Goal: Task Accomplishment & Management: Manage account settings

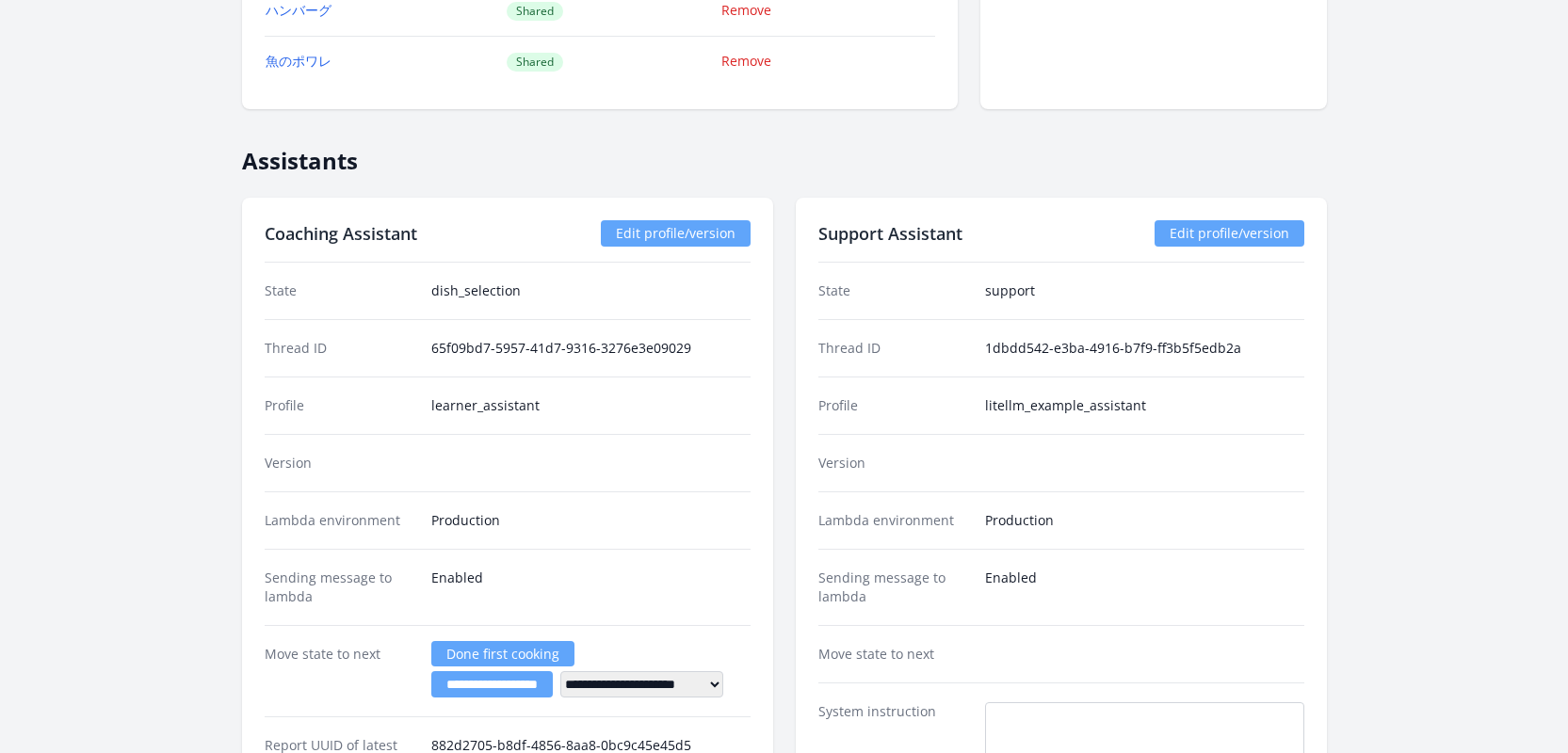
scroll to position [2797, 0]
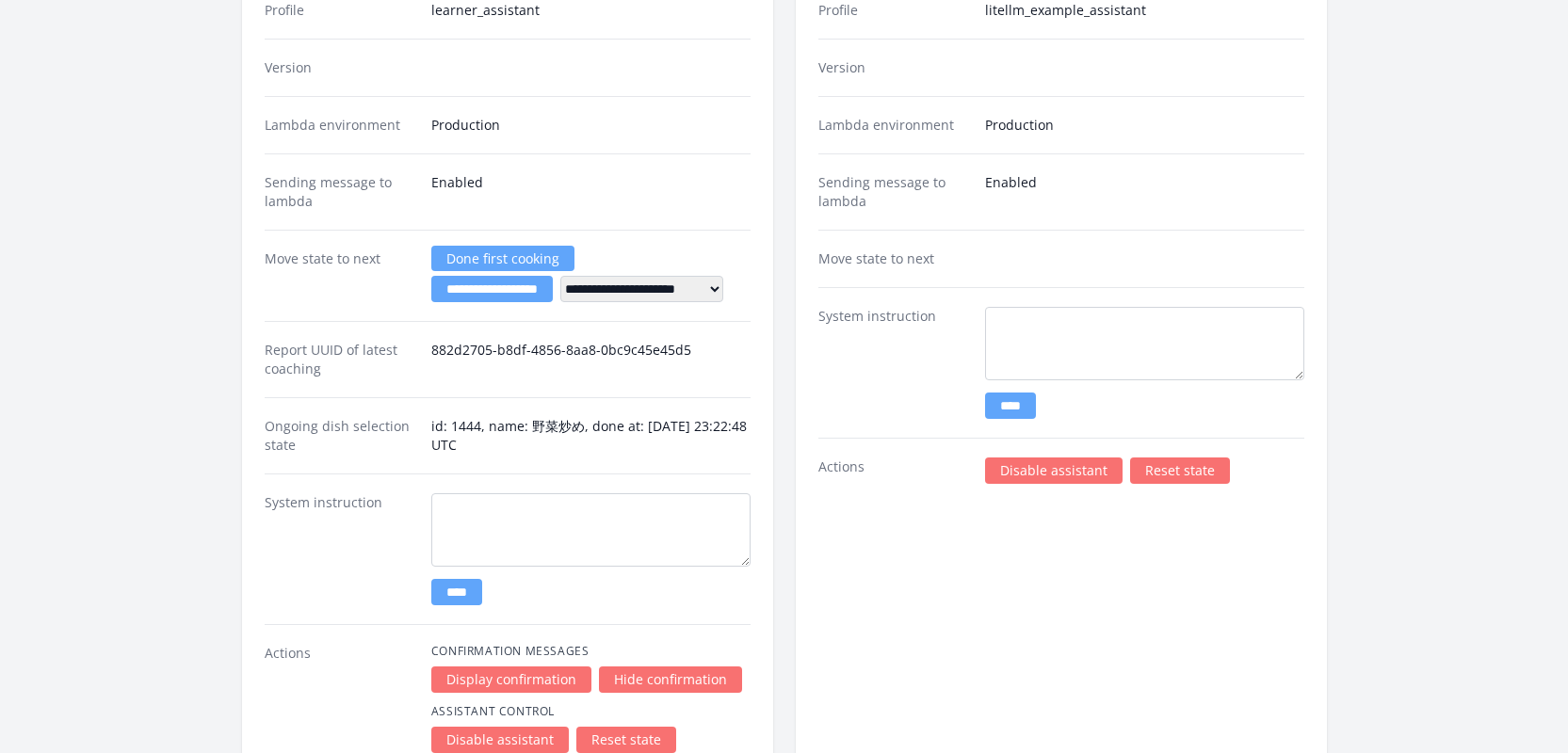
click at [1025, 478] on link "Disable assistant" at bounding box center [1054, 471] width 138 height 27
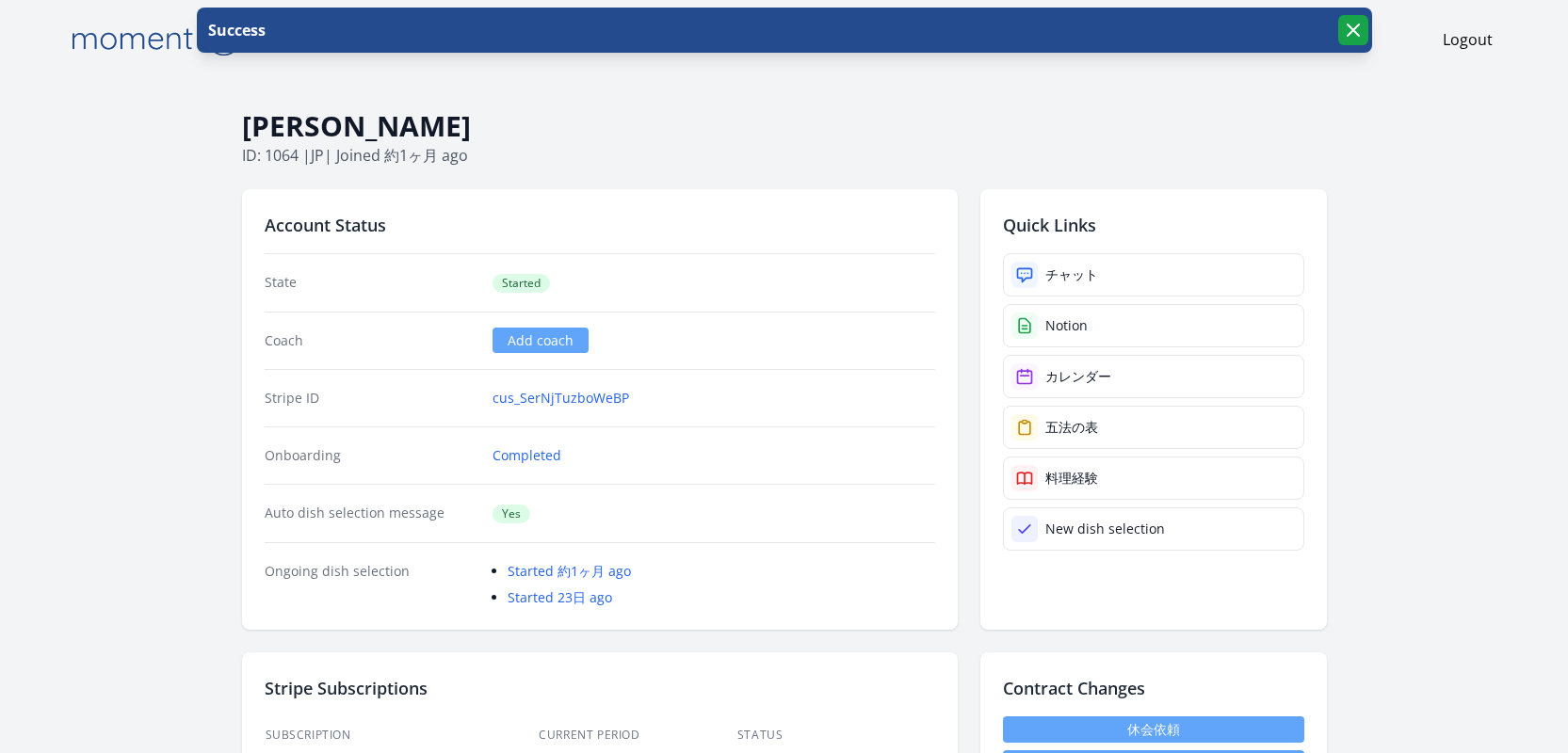
click at [1351, 31] on icon "button" at bounding box center [1352, 30] width 11 height 11
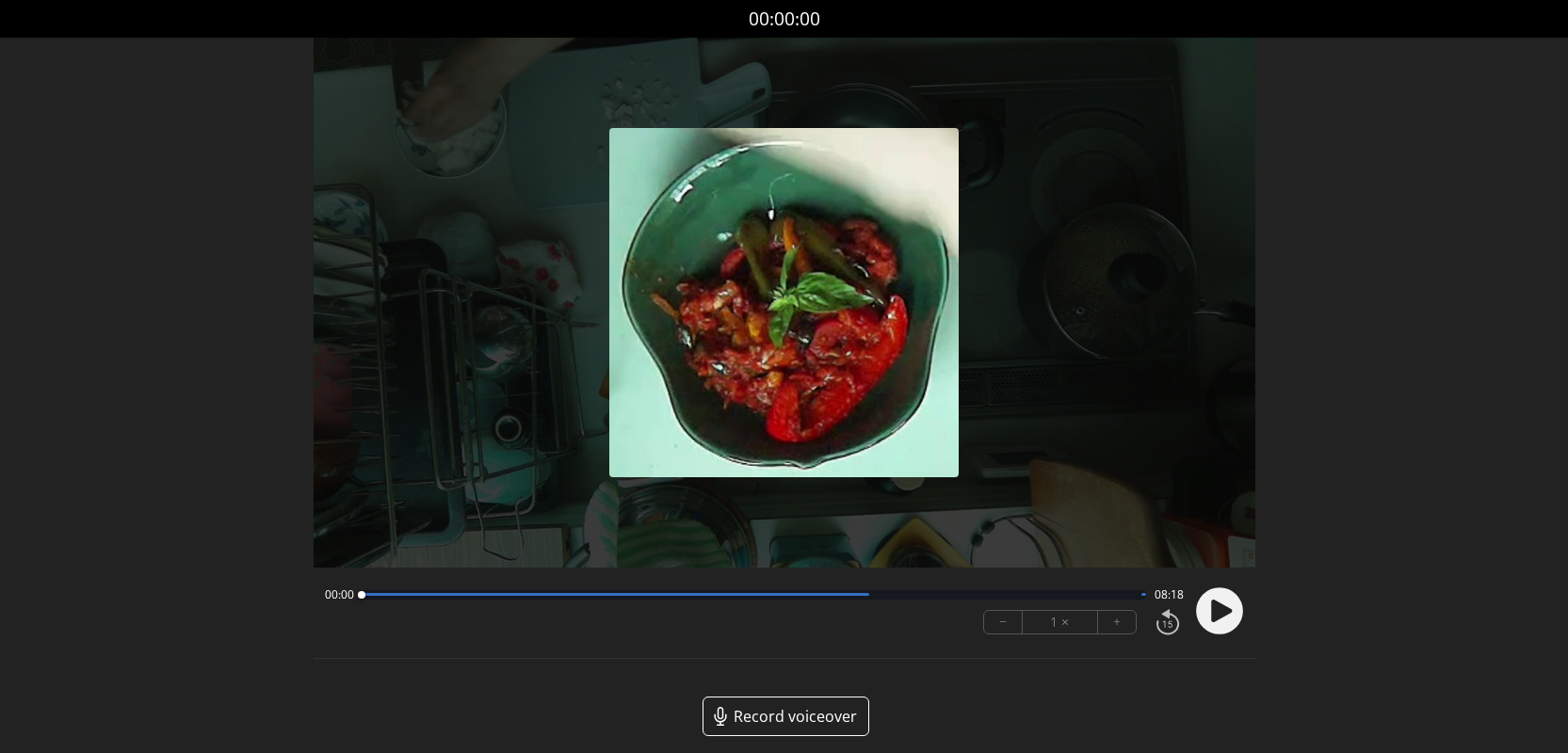
click at [1232, 611] on circle at bounding box center [1220, 611] width 47 height 47
click at [1118, 632] on button "+" at bounding box center [1117, 622] width 37 height 23
click at [1118, 629] on button "+" at bounding box center [1117, 622] width 37 height 23
click at [1120, 622] on button "+" at bounding box center [1117, 622] width 37 height 23
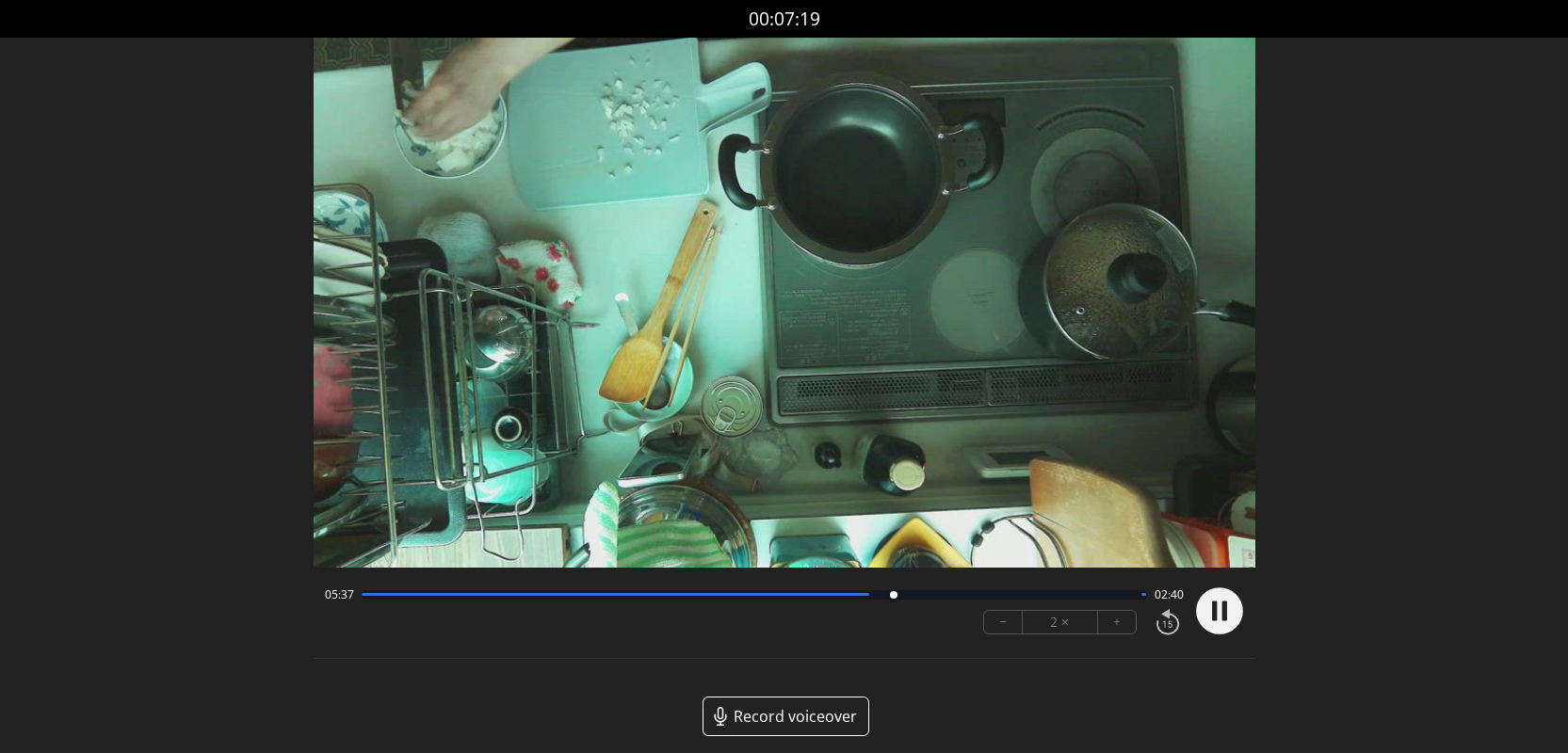
drag, startPoint x: 1224, startPoint y: 602, endPoint x: 1160, endPoint y: 543, distance: 87.0
click at [1224, 599] on icon at bounding box center [1220, 611] width 49 height 49
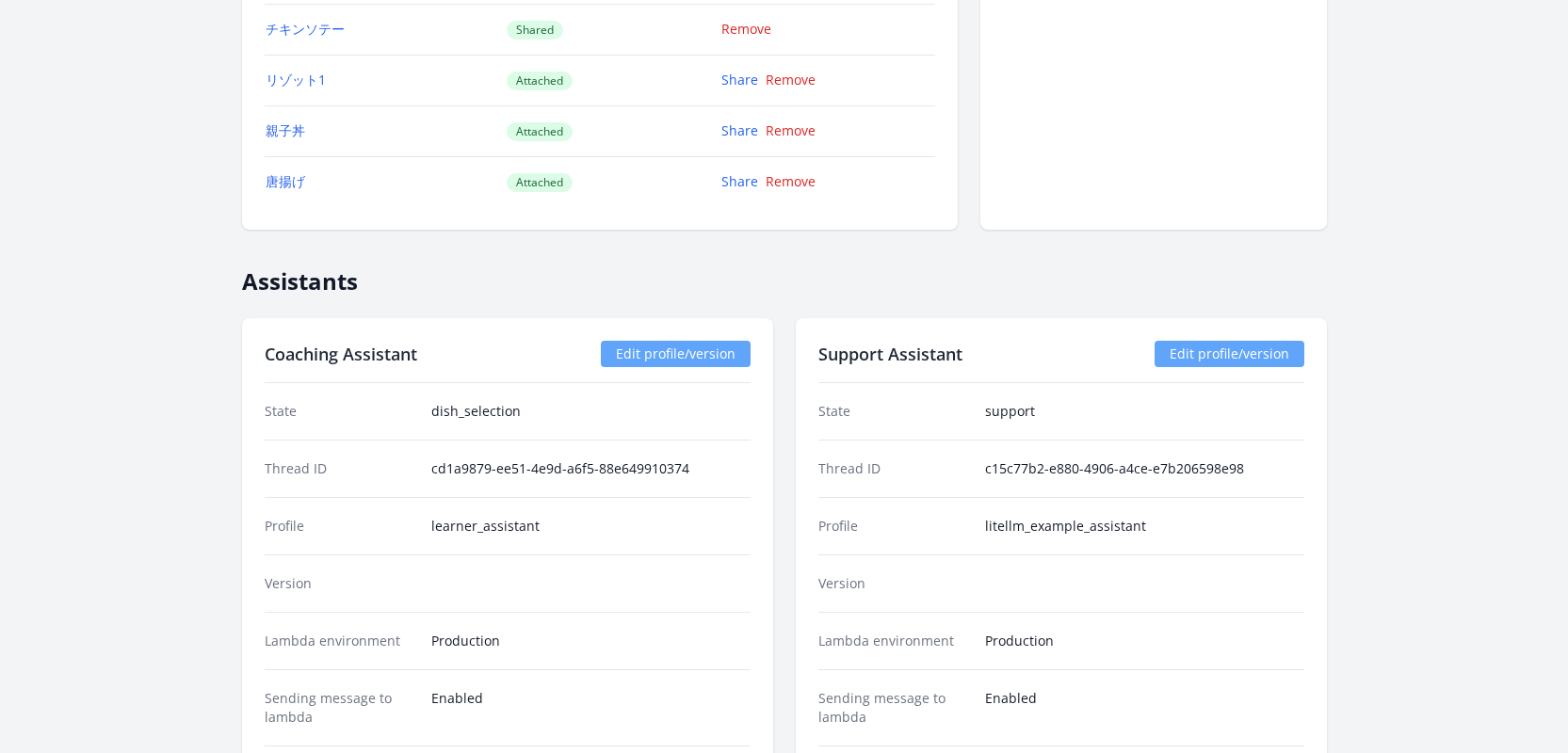
scroll to position [3220, 0]
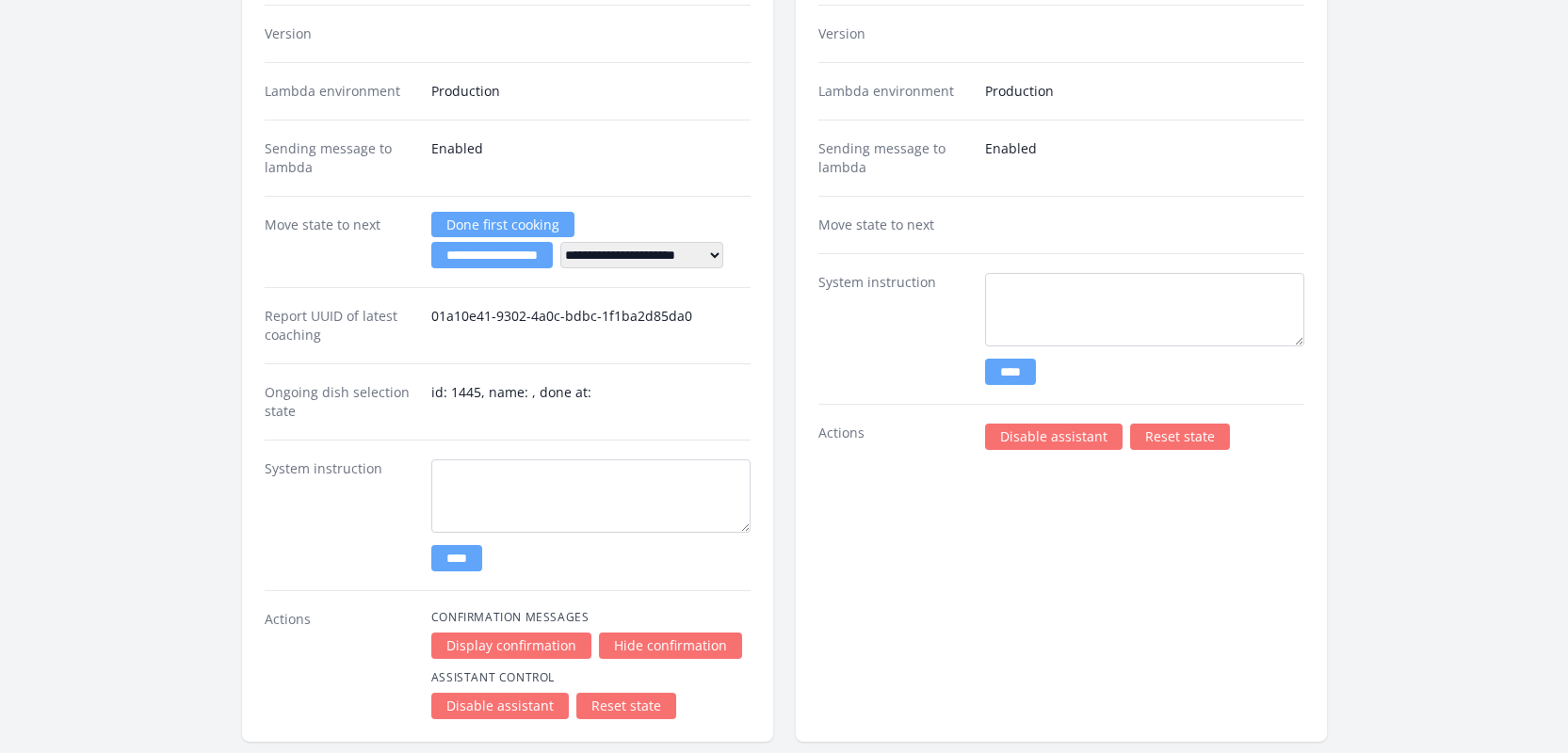
click at [1026, 448] on link "Disable assistant" at bounding box center [1054, 437] width 138 height 27
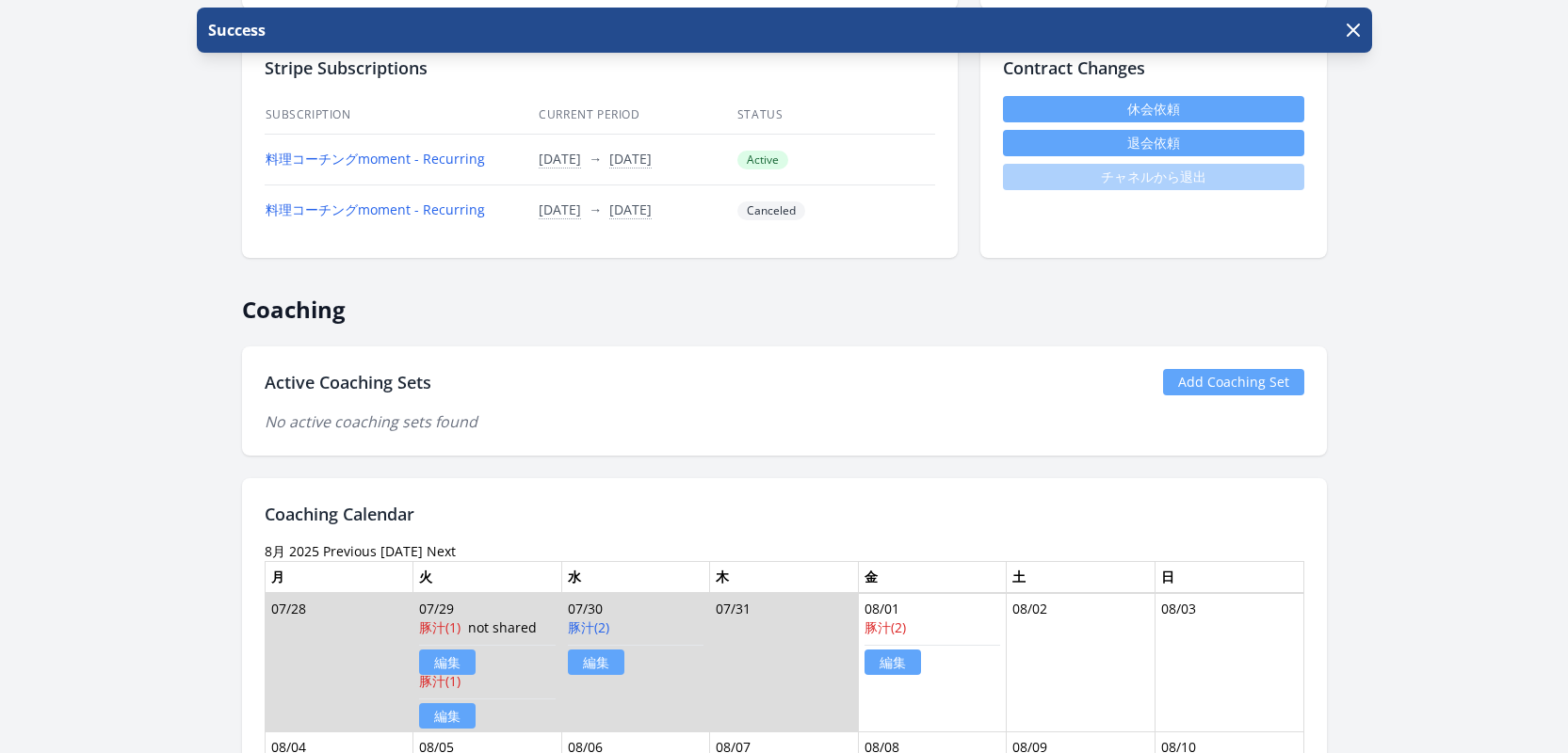
scroll to position [1014, 0]
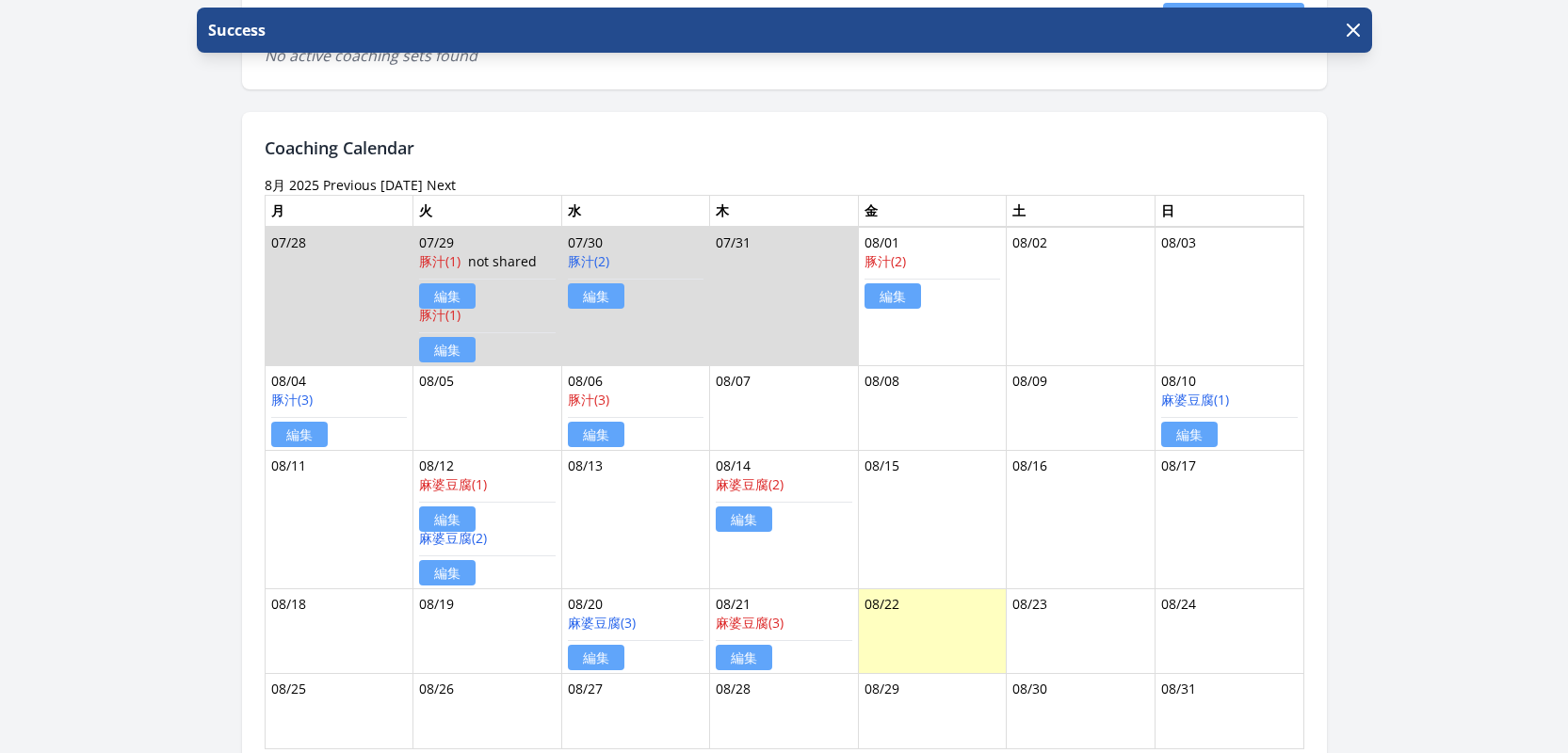
click at [339, 186] on link "Previous" at bounding box center [349, 185] width 54 height 18
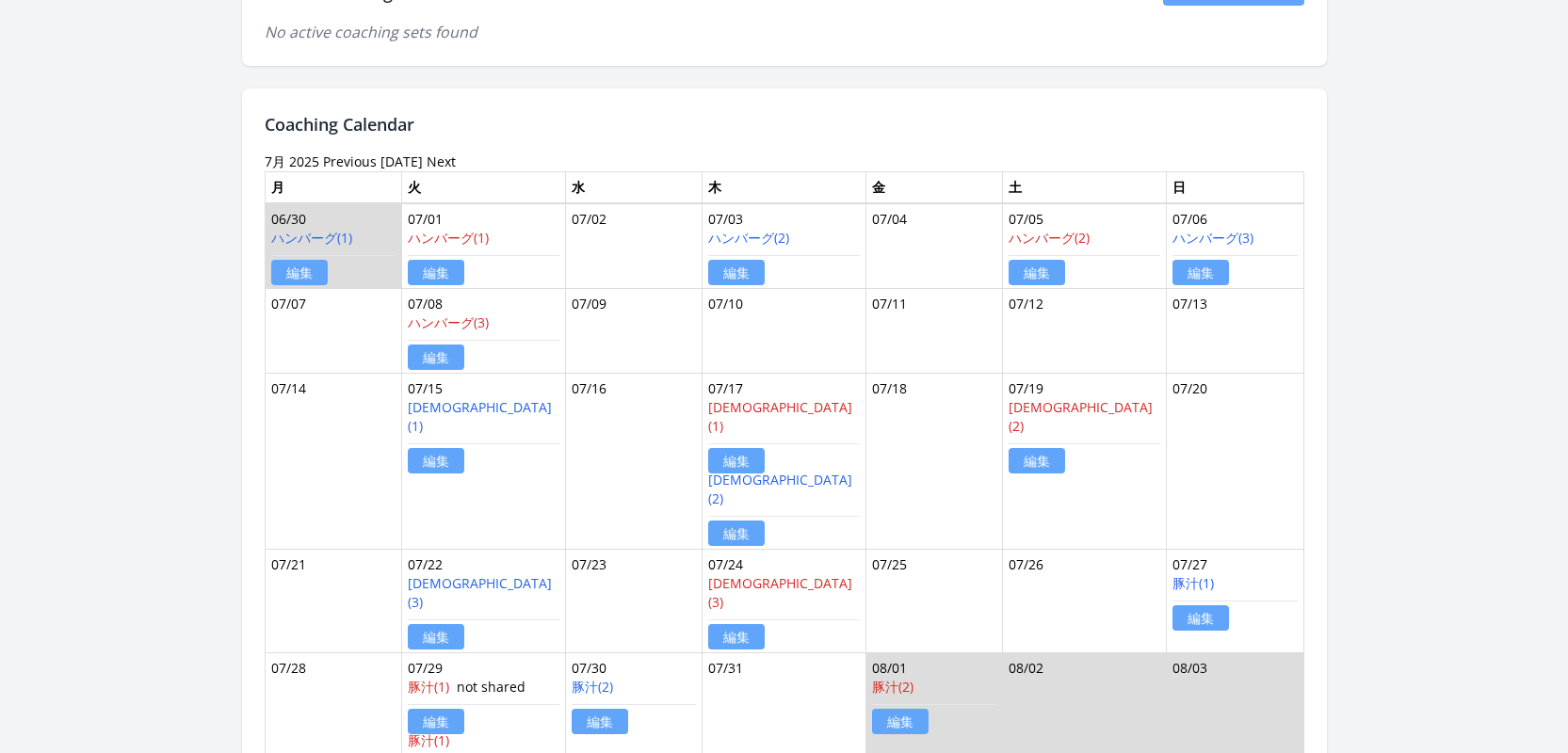
scroll to position [1037, 0]
click at [352, 165] on link "Previous" at bounding box center [349, 160] width 54 height 18
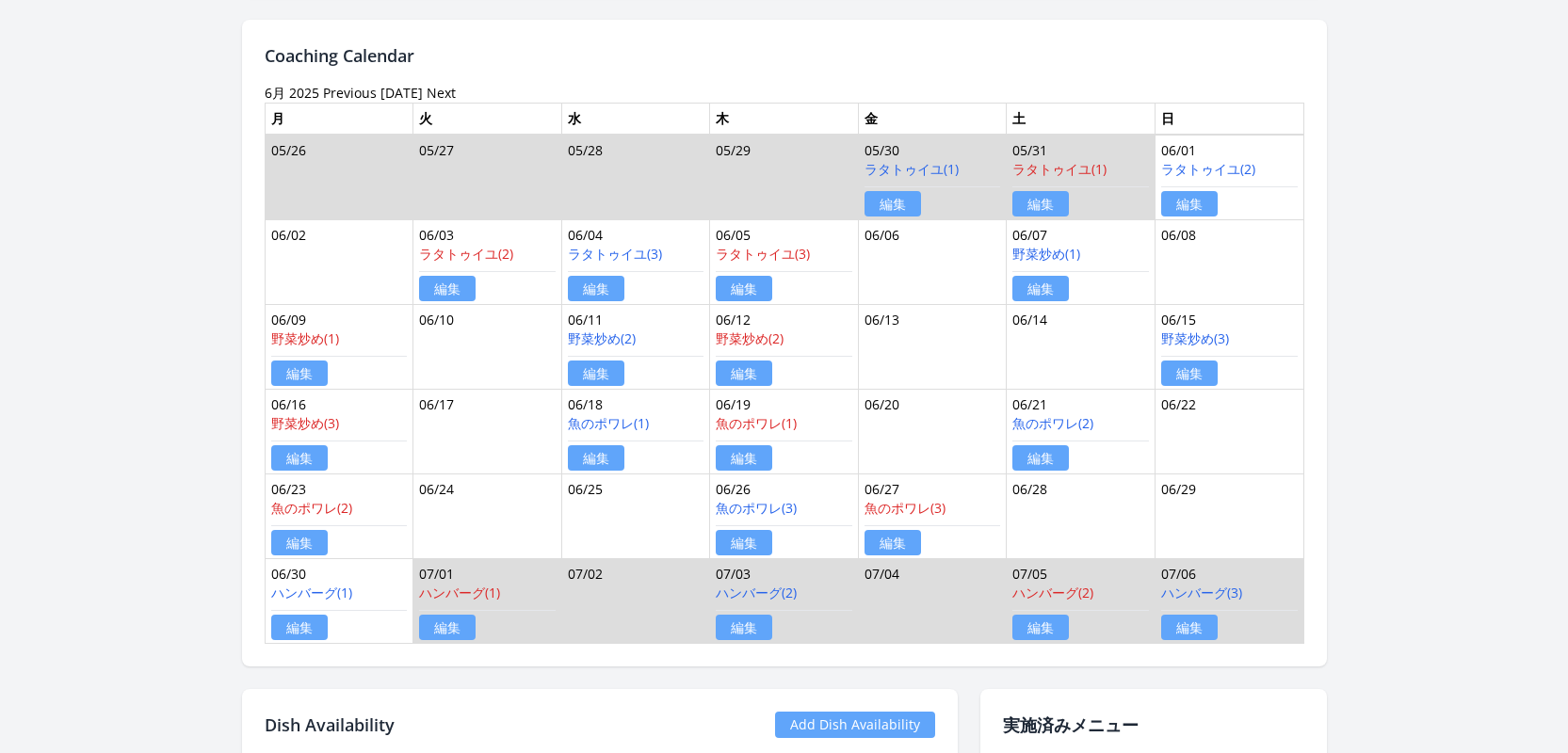
scroll to position [1081, 0]
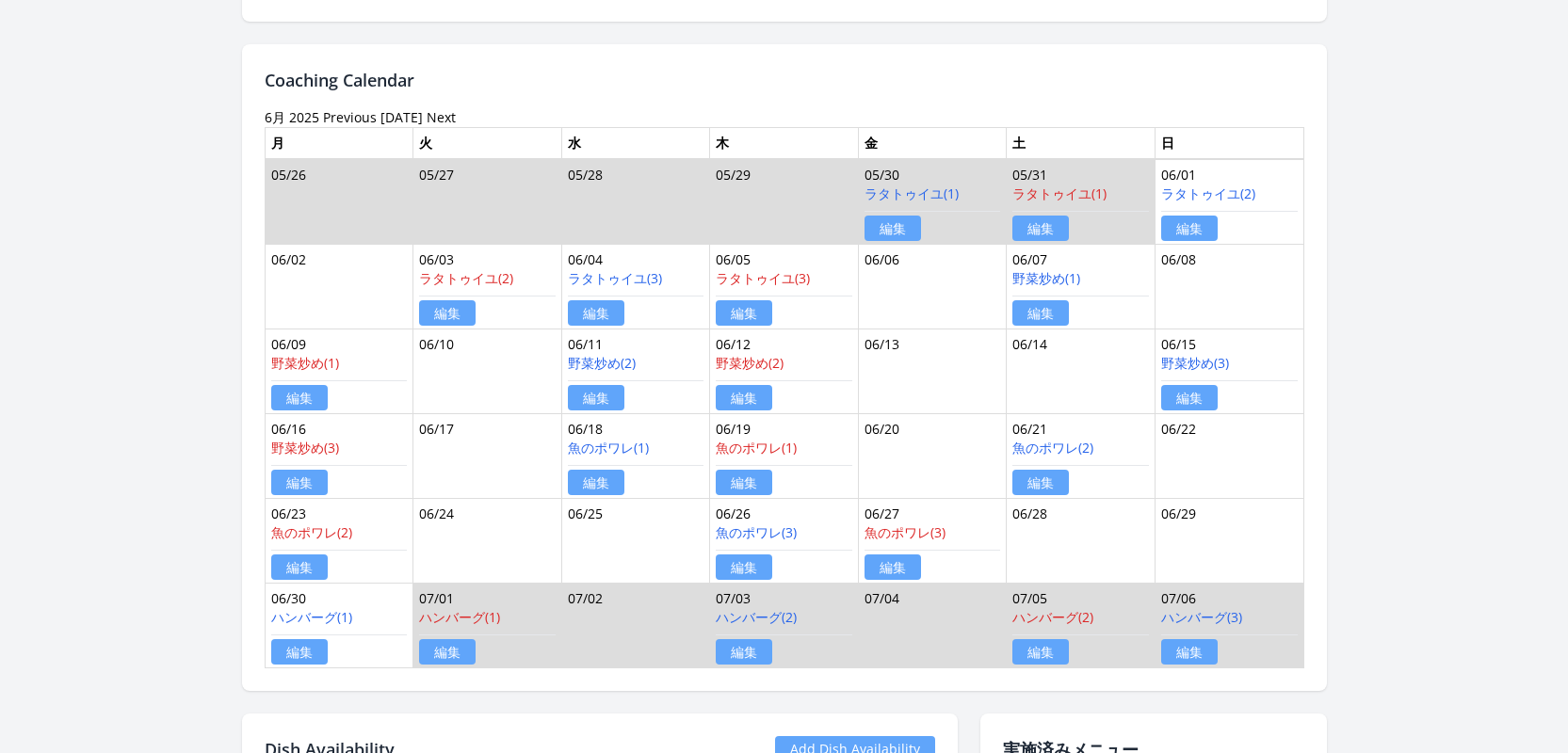
click at [426, 122] on link "Next" at bounding box center [441, 117] width 30 height 18
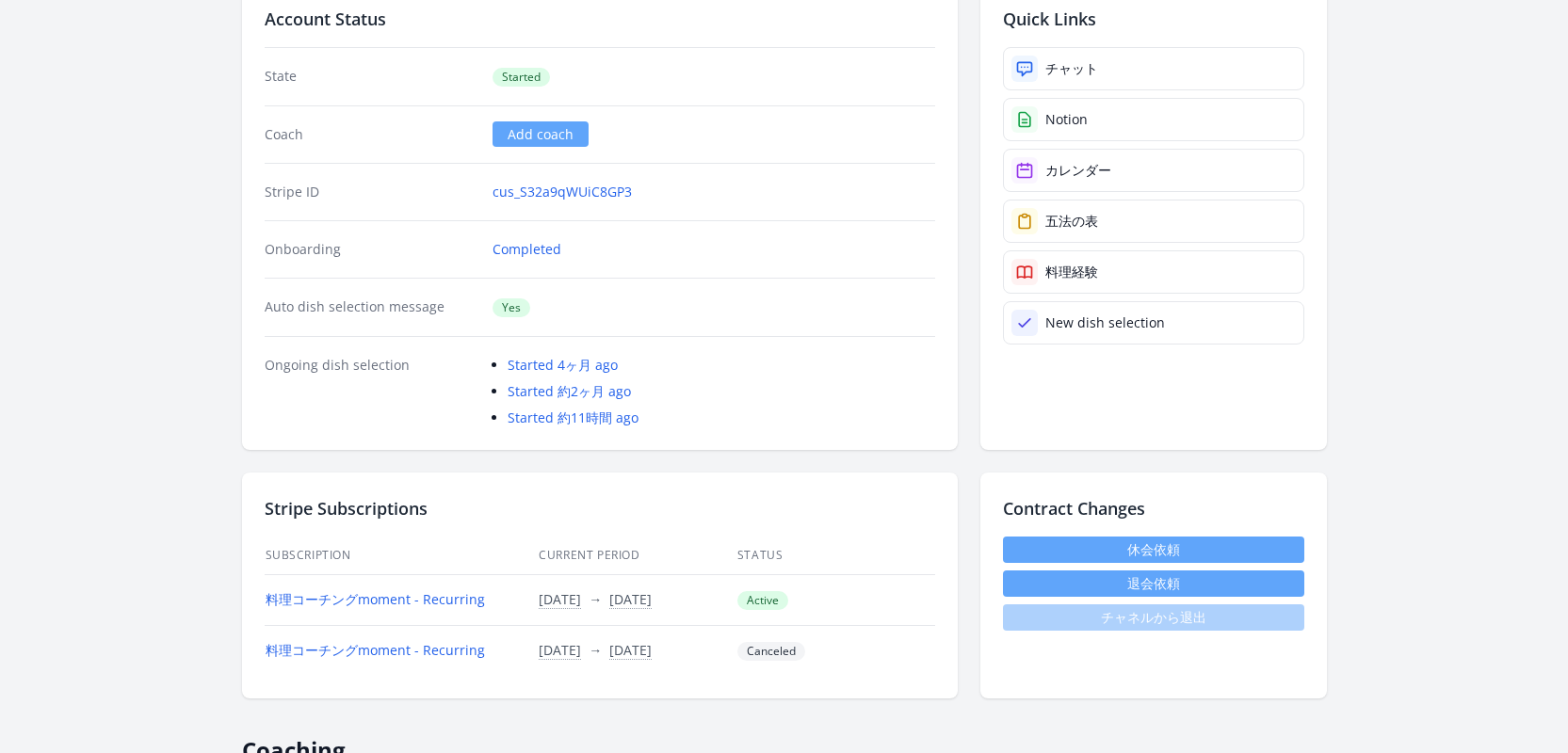
scroll to position [658, 0]
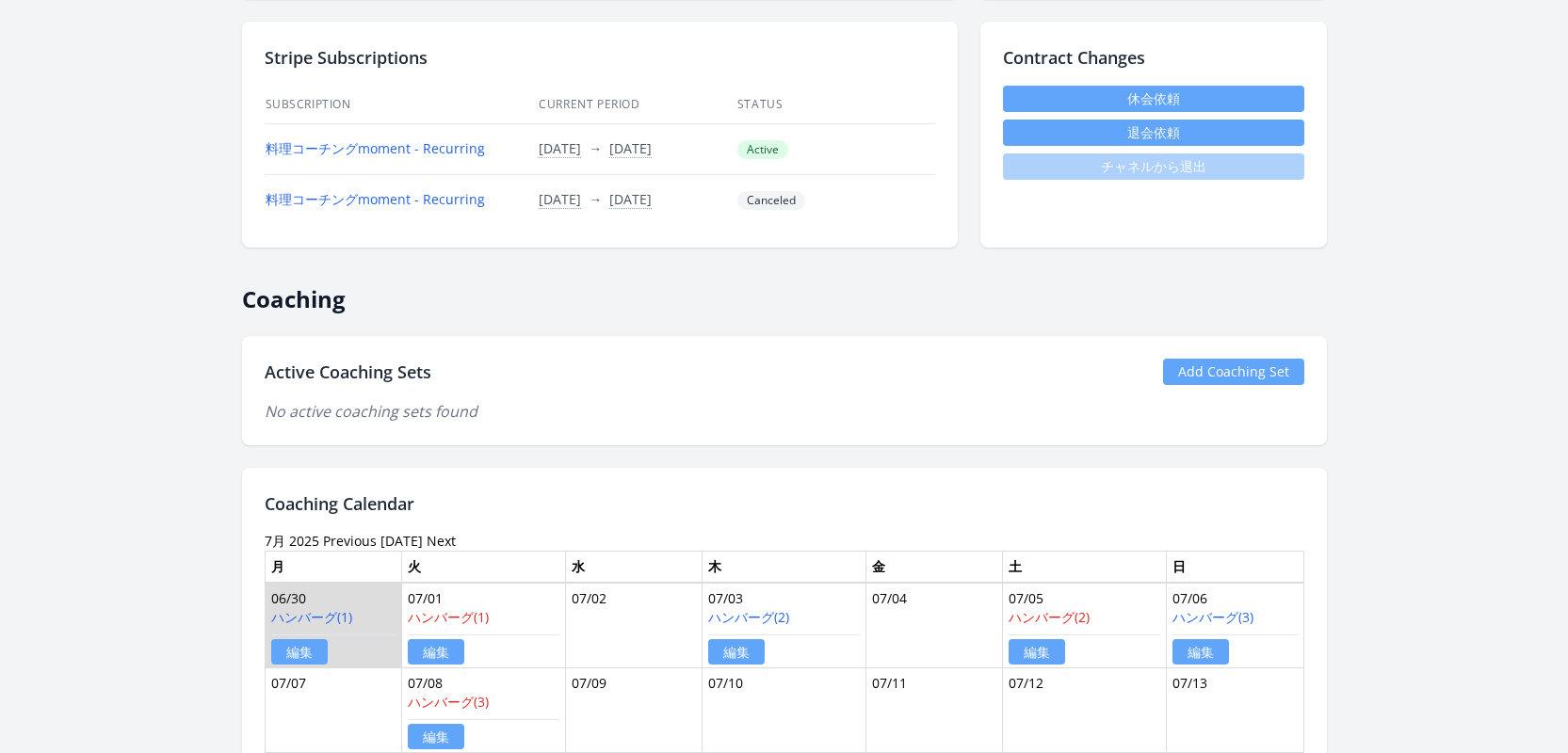
click at [433, 538] on link "Next" at bounding box center [441, 541] width 30 height 18
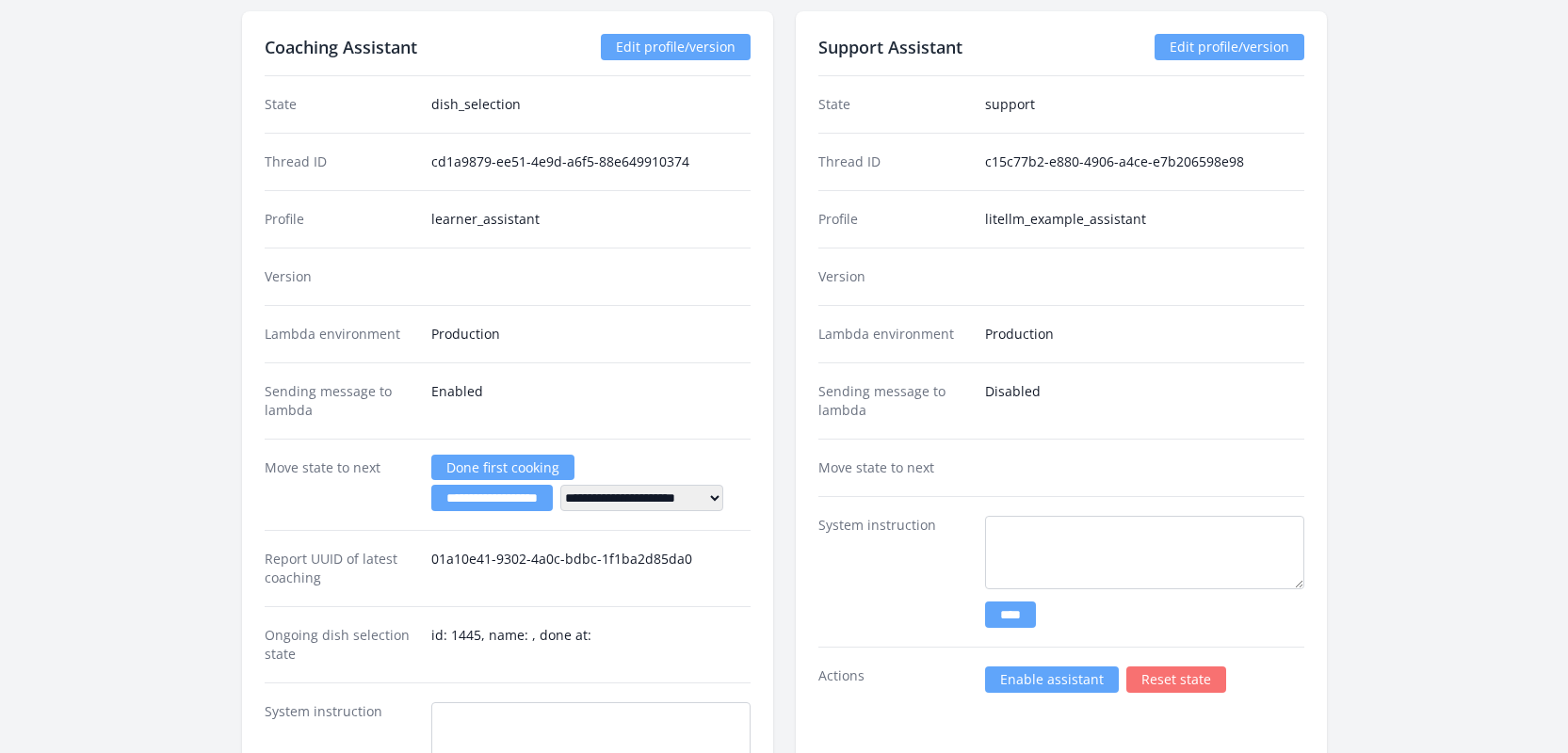
scroll to position [3300, 0]
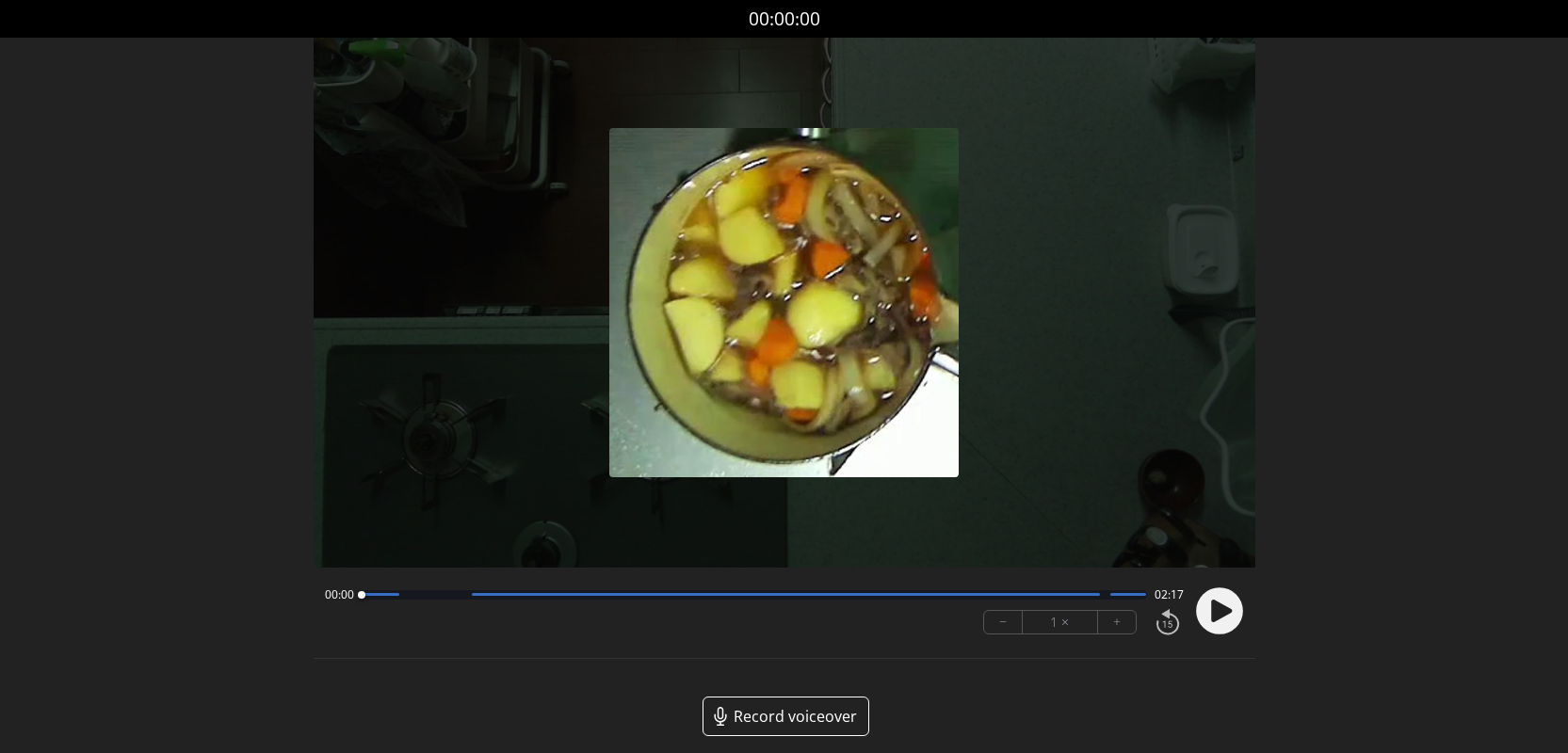
click at [1206, 615] on circle at bounding box center [1220, 611] width 47 height 47
click at [1125, 629] on button "+" at bounding box center [1117, 622] width 37 height 23
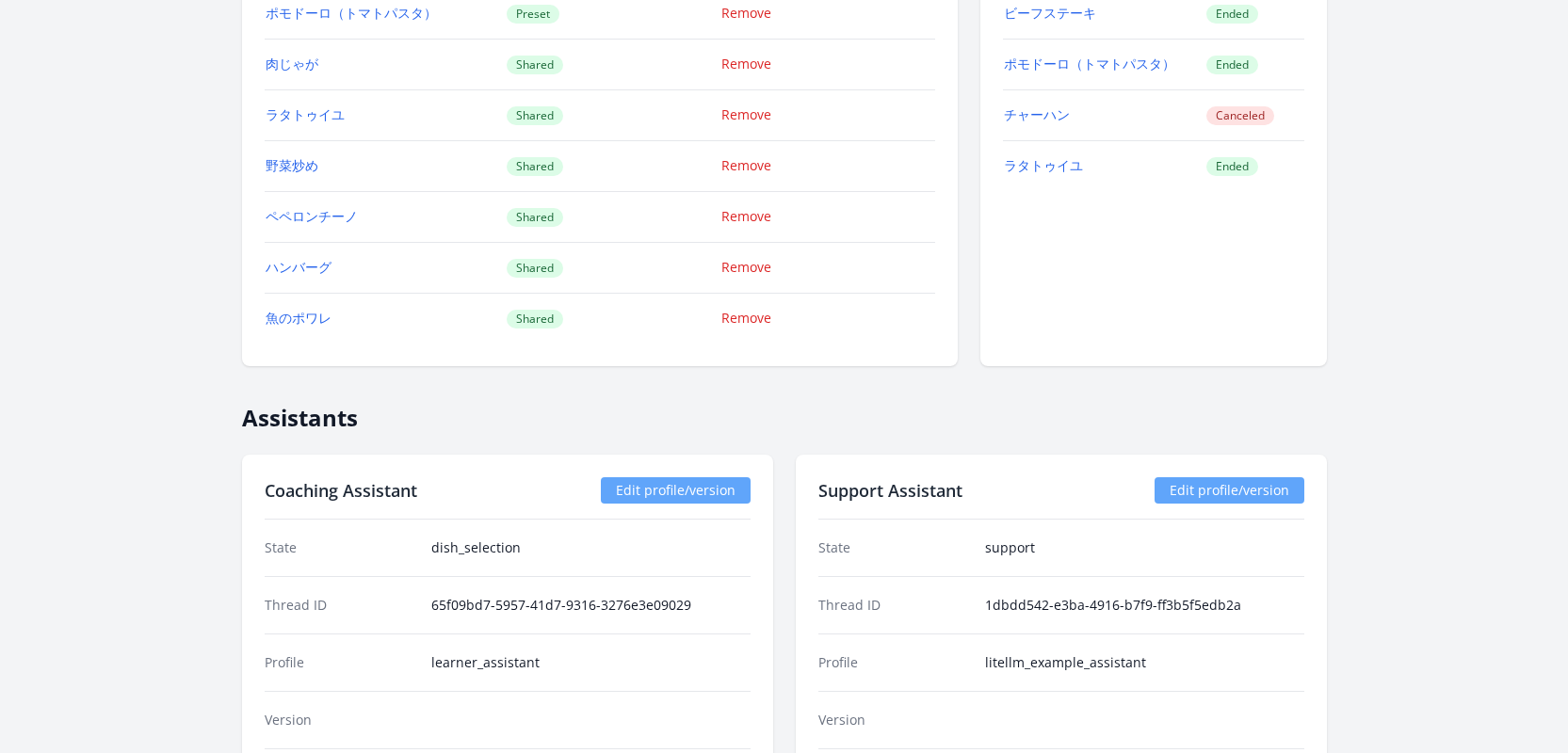
scroll to position [3287, 0]
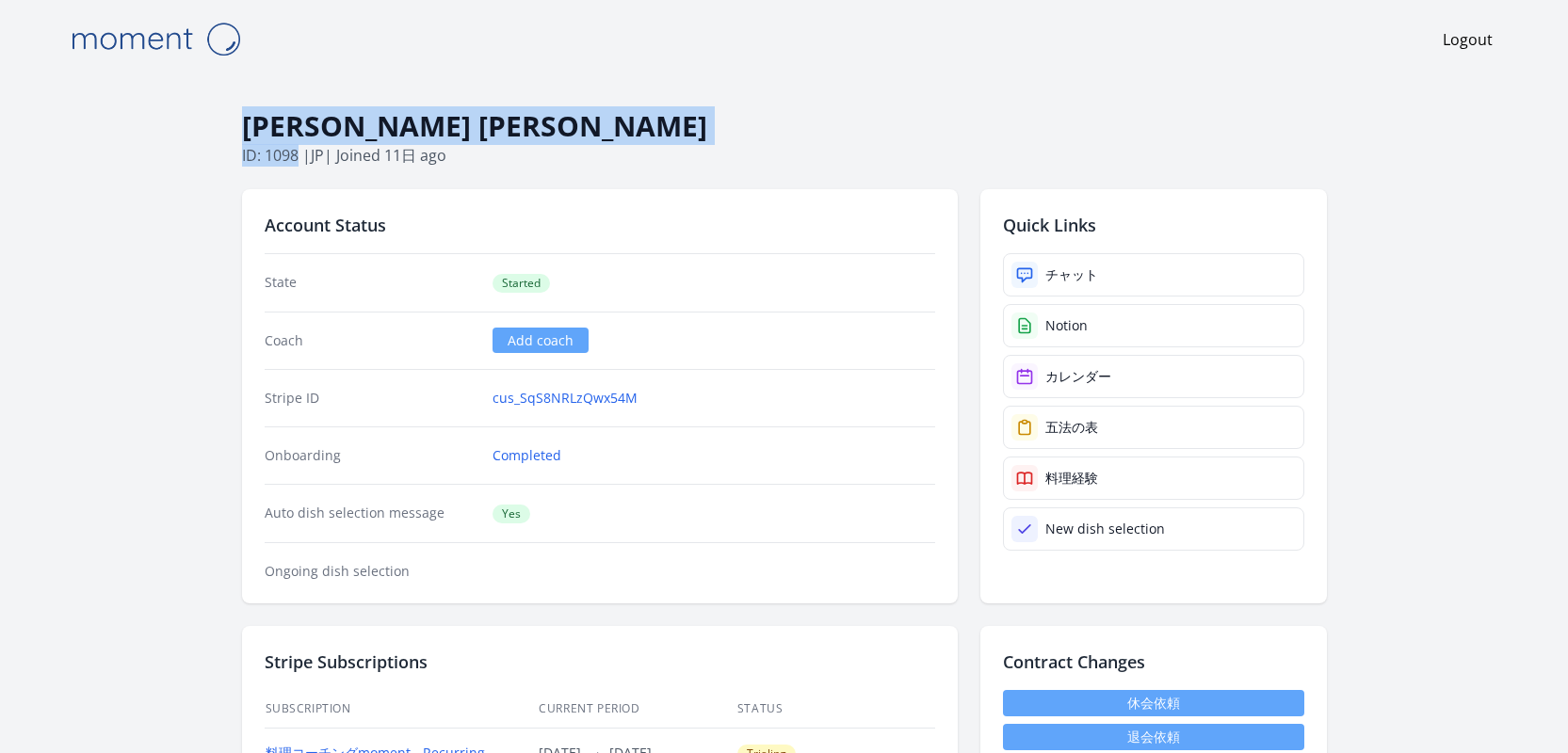
drag, startPoint x: 299, startPoint y: 152, endPoint x: 228, endPoint y: 120, distance: 77.9
copy div "[PERSON_NAME] [PERSON_NAME]: [DATE]"
click at [1092, 278] on div "チャット" at bounding box center [1072, 275] width 53 height 19
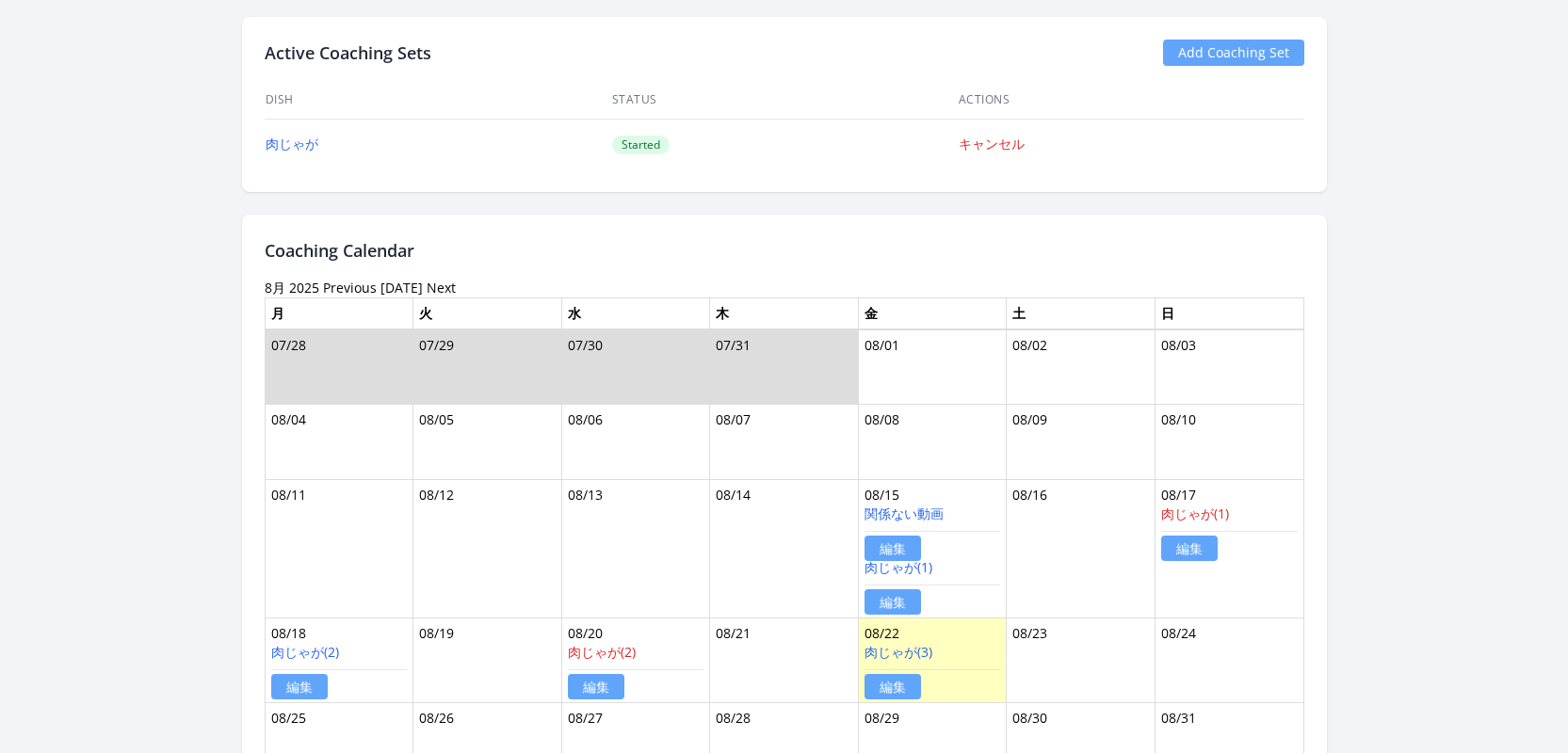
scroll to position [884, 0]
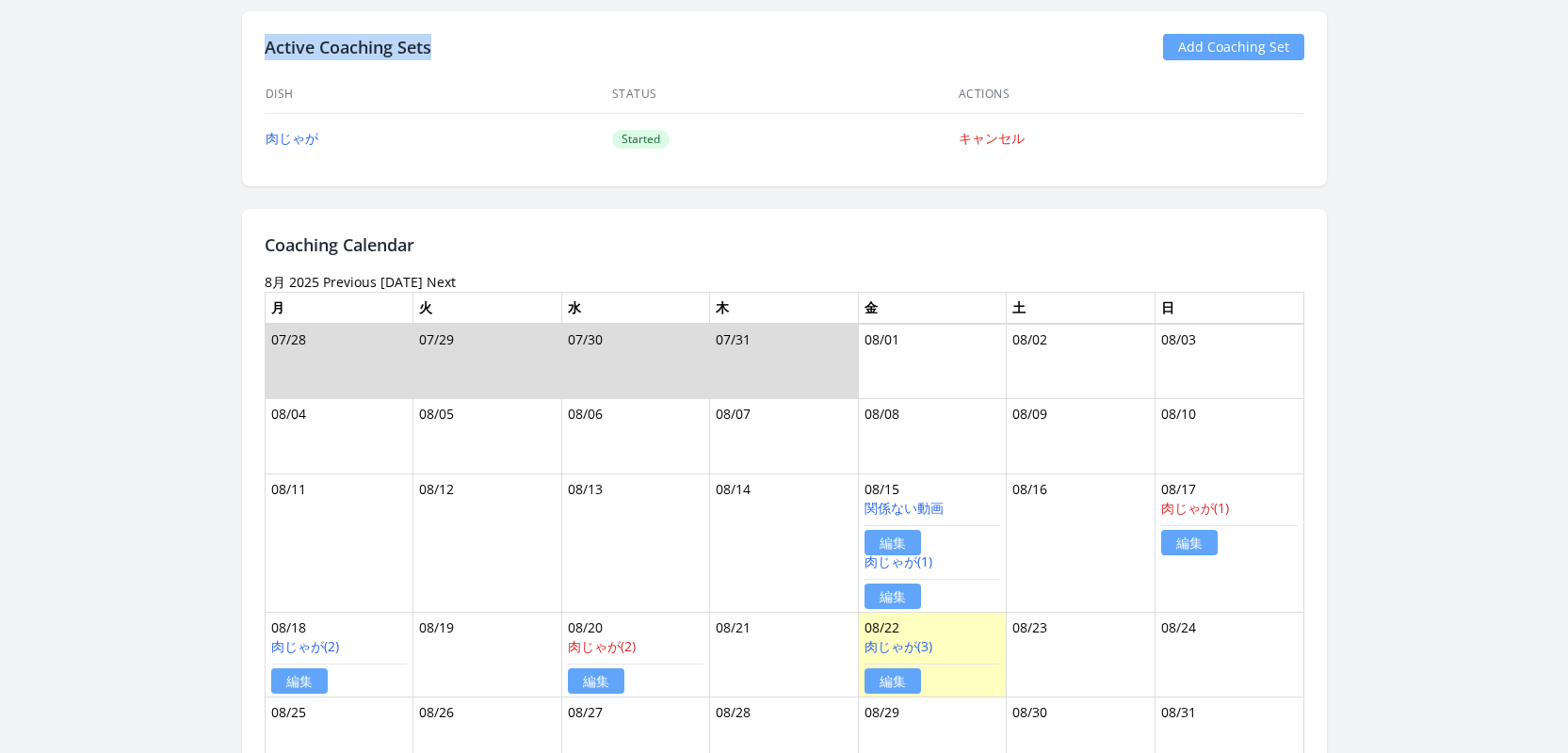
drag, startPoint x: 436, startPoint y: 45, endPoint x: 254, endPoint y: 43, distance: 182.0
click at [254, 43] on div "Active Coaching Sets Add Coaching Set Dish Status Actions 肉じゃが Started キャンセル" at bounding box center [784, 98] width 1085 height 175
copy h2 "Active Coaching Sets"
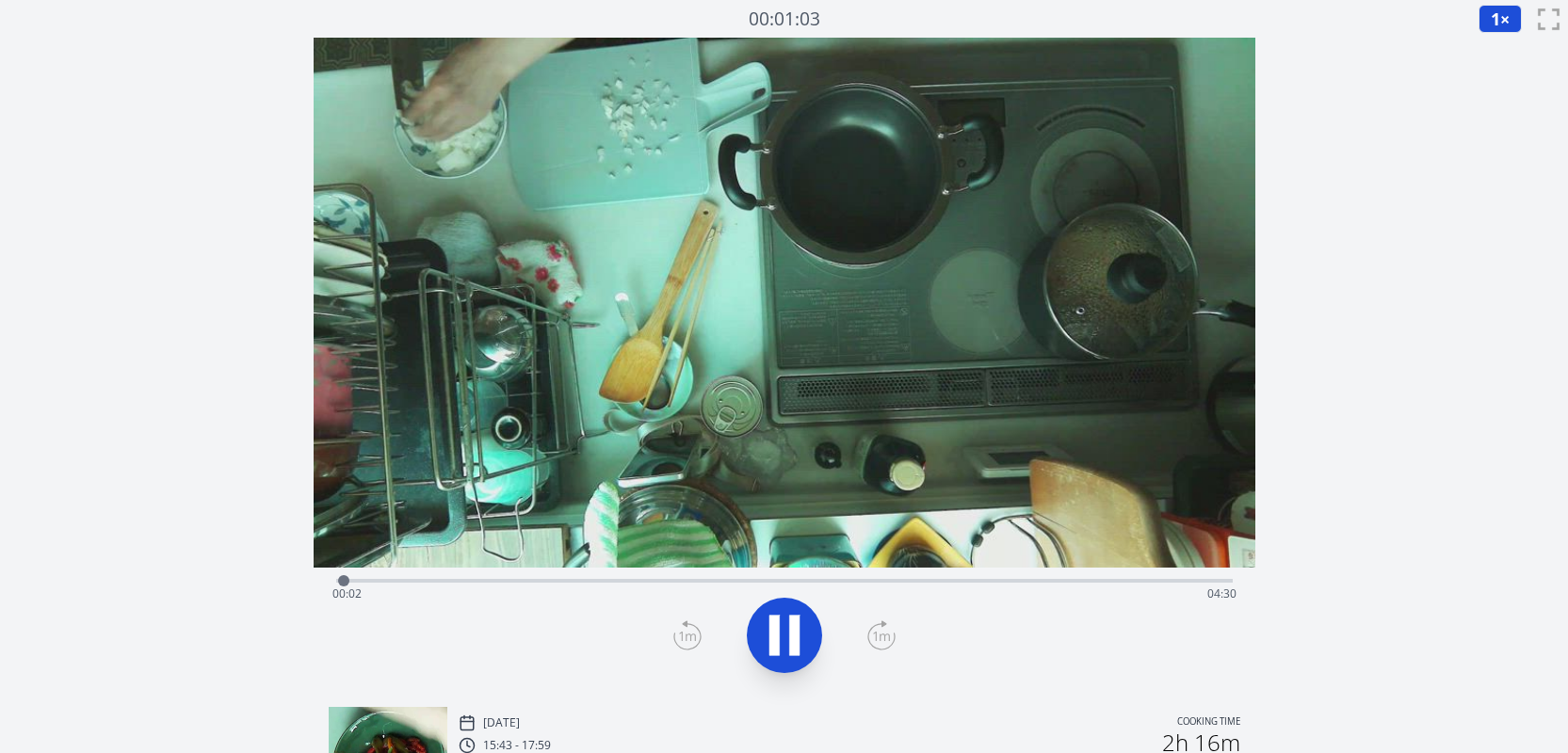
click at [1194, 579] on div "Time elapsed: 00:02 Time remaining: 04:30" at bounding box center [784, 594] width 905 height 31
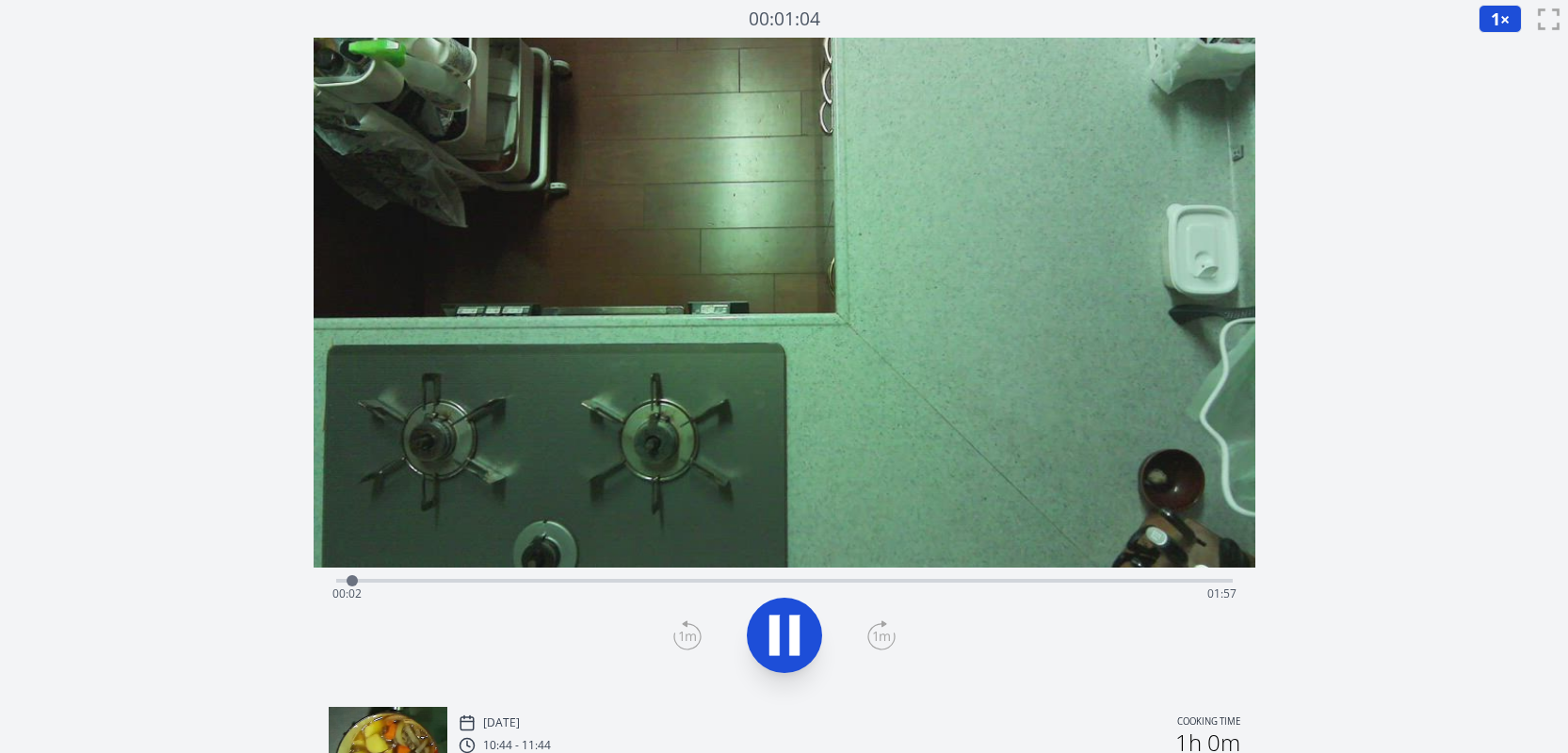
click at [1173, 580] on div "Time elapsed: 00:02 Time remaining: 01:57" at bounding box center [784, 594] width 905 height 31
click at [1150, 581] on div "Time elapsed: 01:56 Time remaining: 00:02" at bounding box center [784, 594] width 905 height 31
